Goal: Find contact information: Find contact information

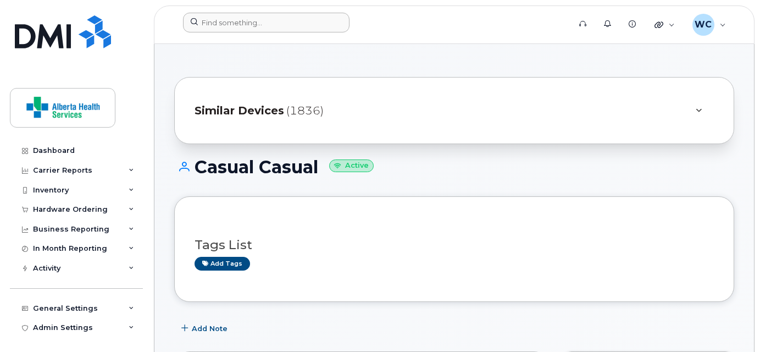
scroll to position [692, 0]
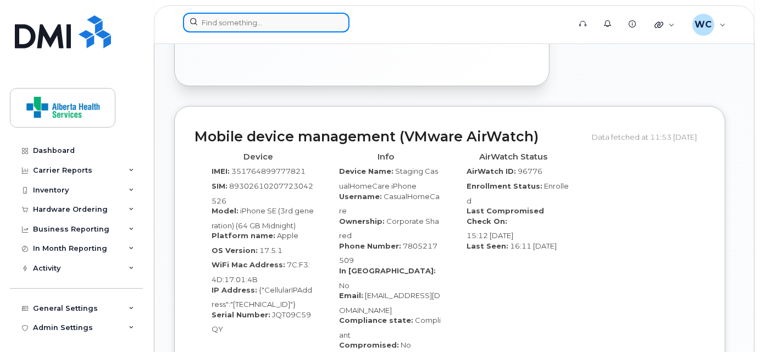
click at [247, 23] on input at bounding box center [266, 23] width 166 height 20
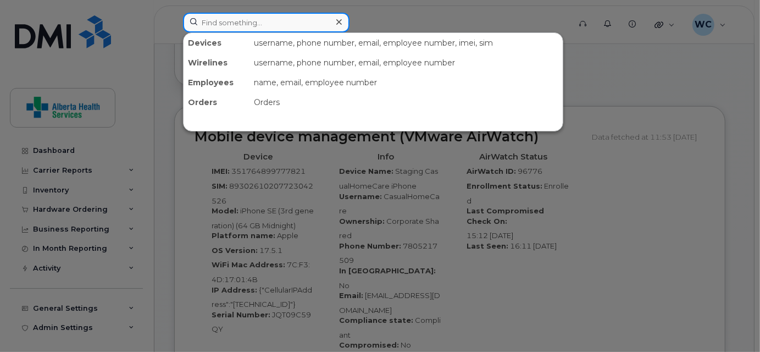
paste input "17808847130"
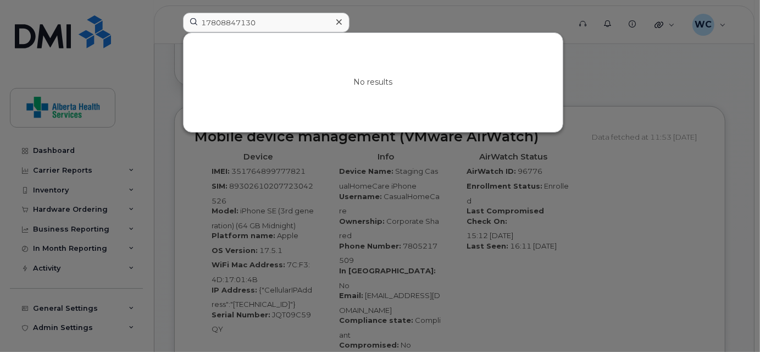
click at [158, 23] on div at bounding box center [380, 176] width 760 height 352
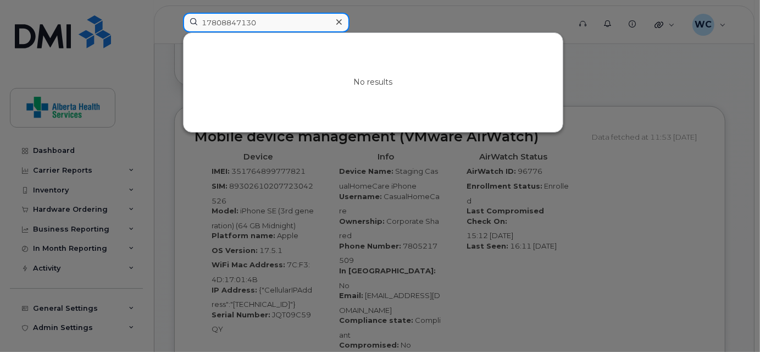
drag, startPoint x: 204, startPoint y: 23, endPoint x: 523, endPoint y: 58, distance: 320.5
click at [523, 32] on div "17808847130 No results" at bounding box center [373, 23] width 380 height 20
click at [280, 25] on input "1" at bounding box center [266, 23] width 166 height 20
type input "1"
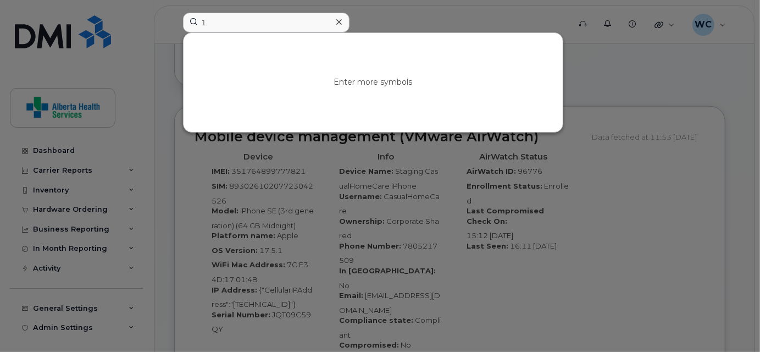
click at [337, 20] on icon at bounding box center [338, 22] width 5 height 9
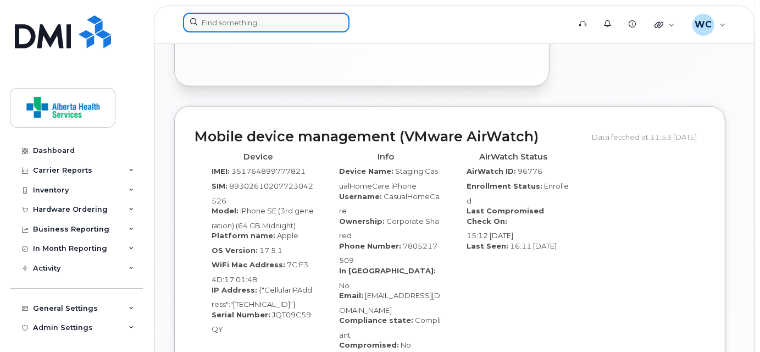
click at [253, 26] on input at bounding box center [266, 23] width 166 height 20
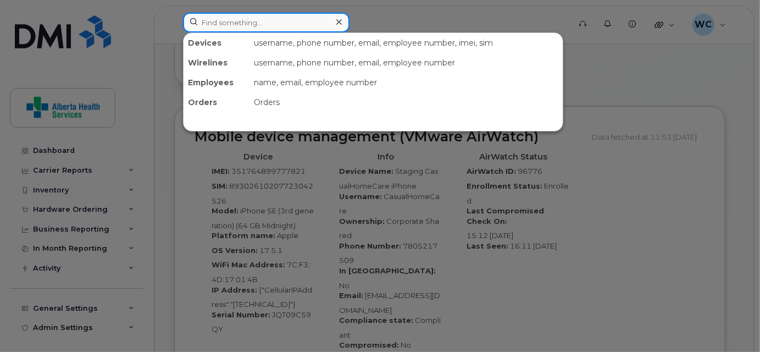
paste input "7808847130"
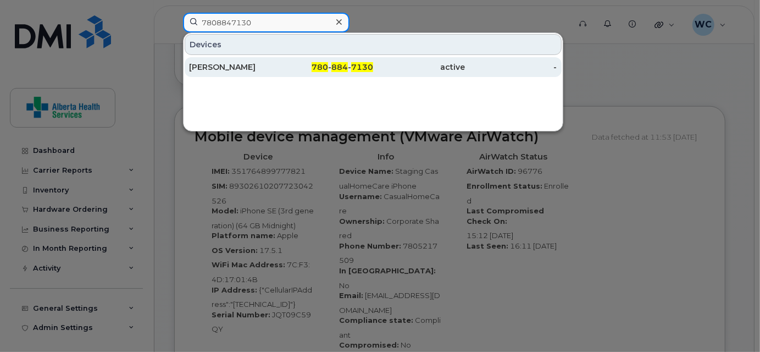
type input "7808847130"
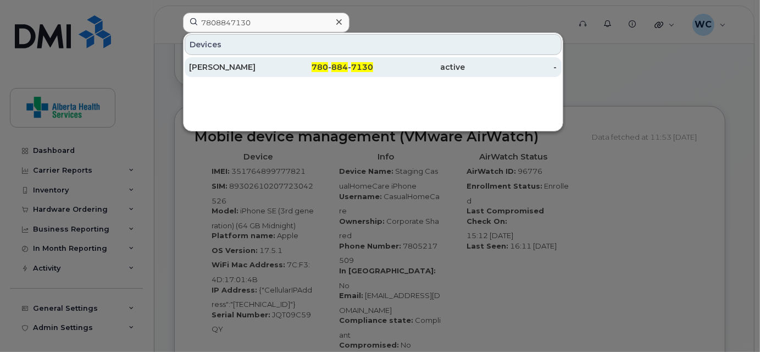
click at [281, 71] on div "[PERSON_NAME]" at bounding box center [327, 67] width 92 height 20
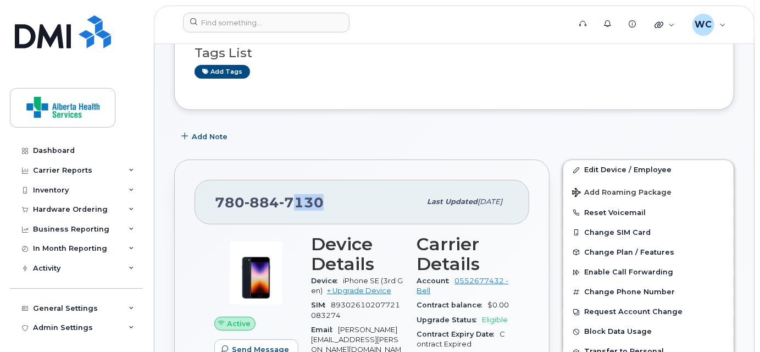
scroll to position [99, 0]
drag, startPoint x: 330, startPoint y: 199, endPoint x: 214, endPoint y: 198, distance: 116.5
click at [214, 198] on div "[PHONE_NUMBER] Last updated [DATE]" at bounding box center [361, 201] width 335 height 44
copy span "[PHONE_NUMBER]"
